Goal: Task Accomplishment & Management: Manage account settings

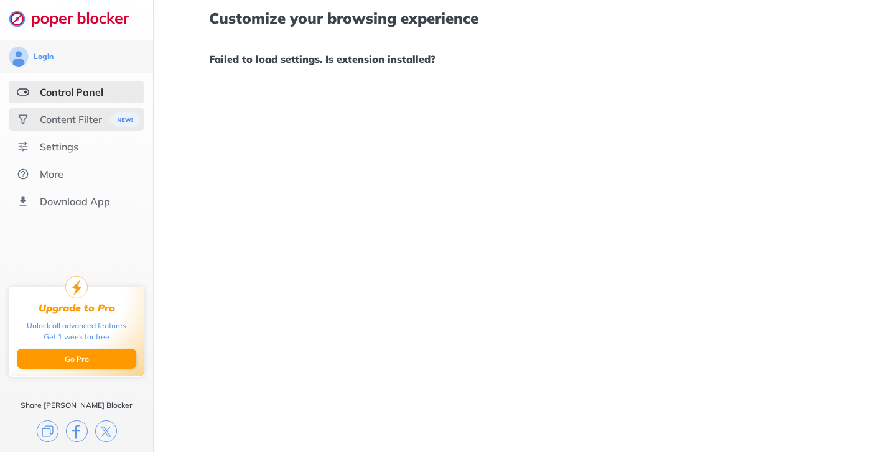
click at [58, 116] on div "Content Filter" at bounding box center [71, 119] width 62 height 12
